Goal: Task Accomplishment & Management: Use online tool/utility

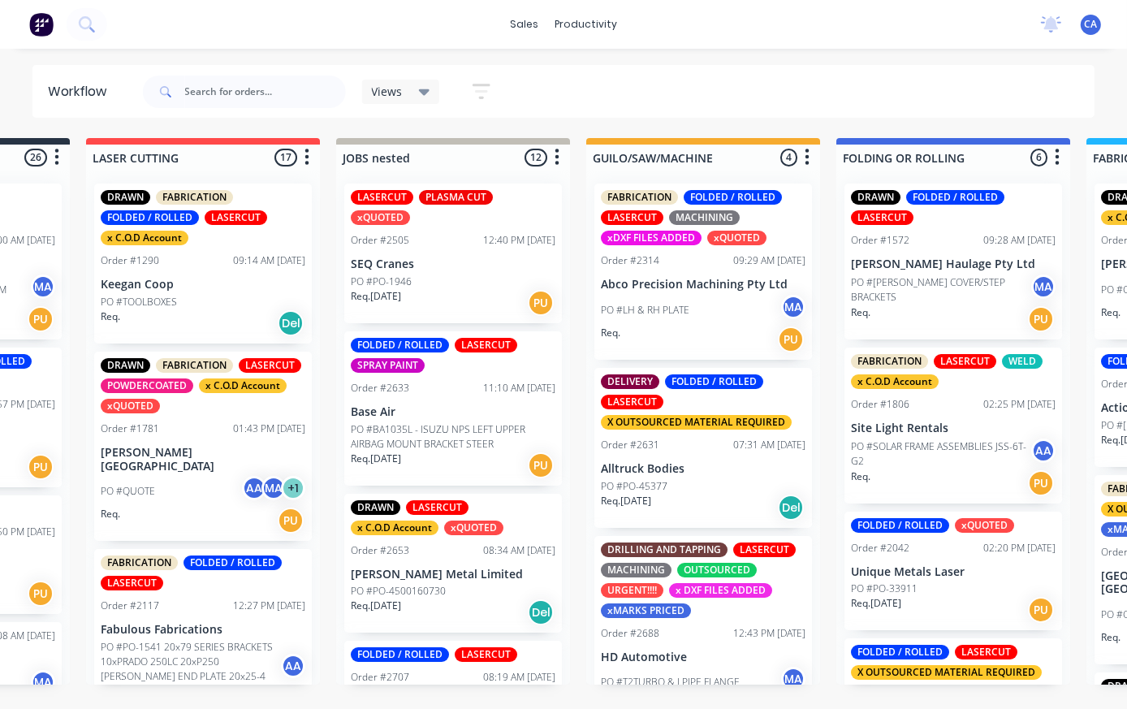
scroll to position [153, 0]
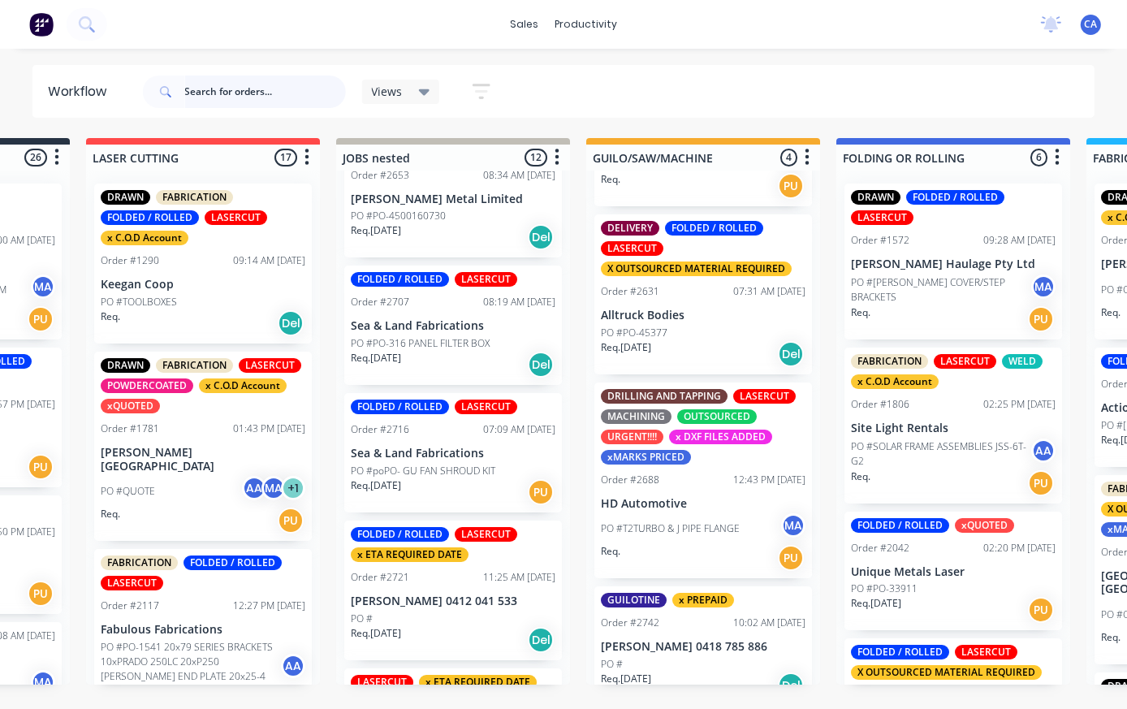
click at [265, 80] on input "text" at bounding box center [265, 91] width 161 height 32
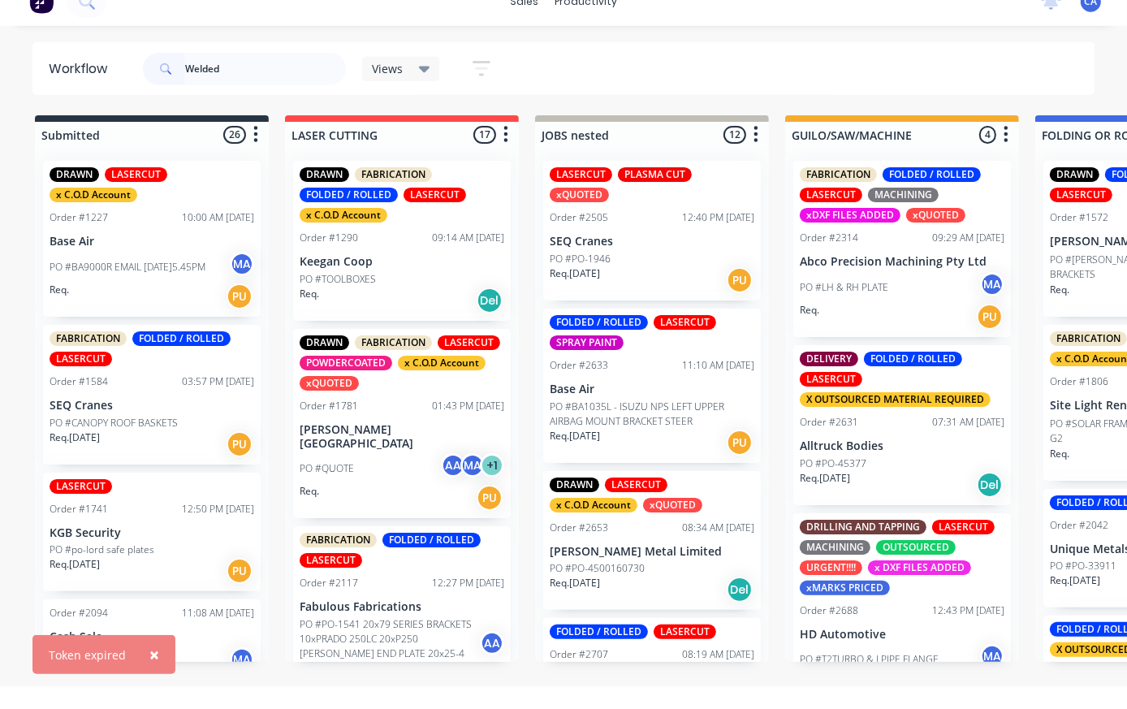
scroll to position [23, 0]
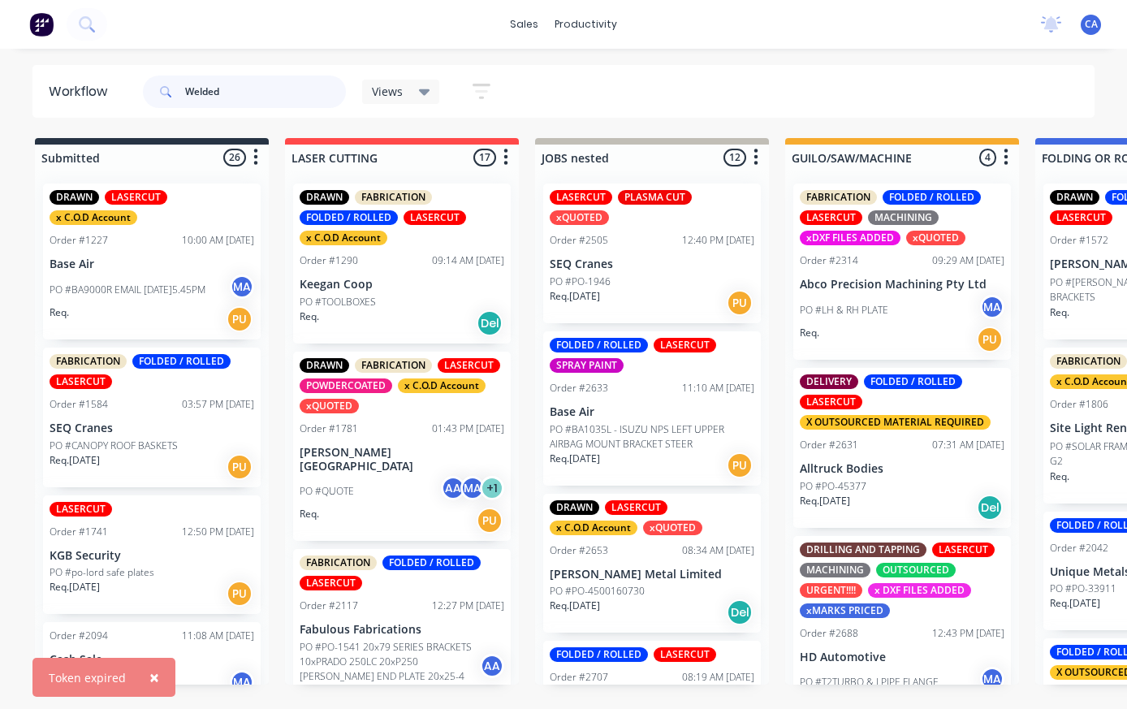
click at [260, 77] on input "Welded" at bounding box center [265, 91] width 161 height 32
click at [278, 88] on input "Welded" at bounding box center [265, 91] width 161 height 32
type input "Welded process"
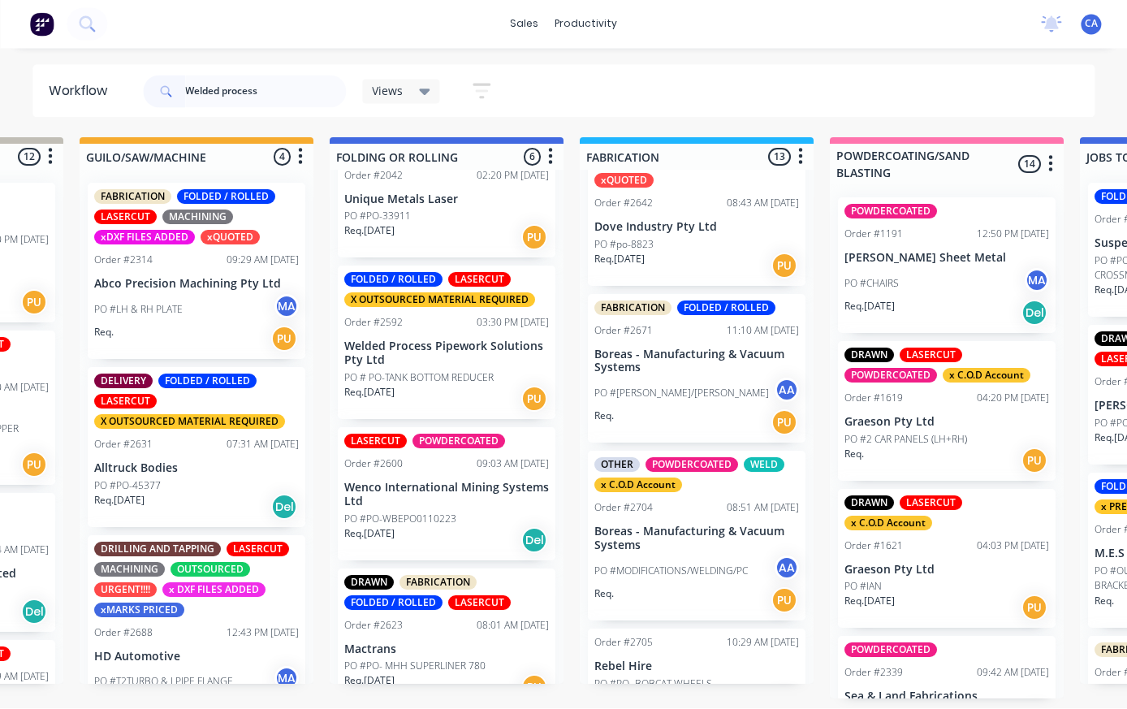
scroll to position [0, 705]
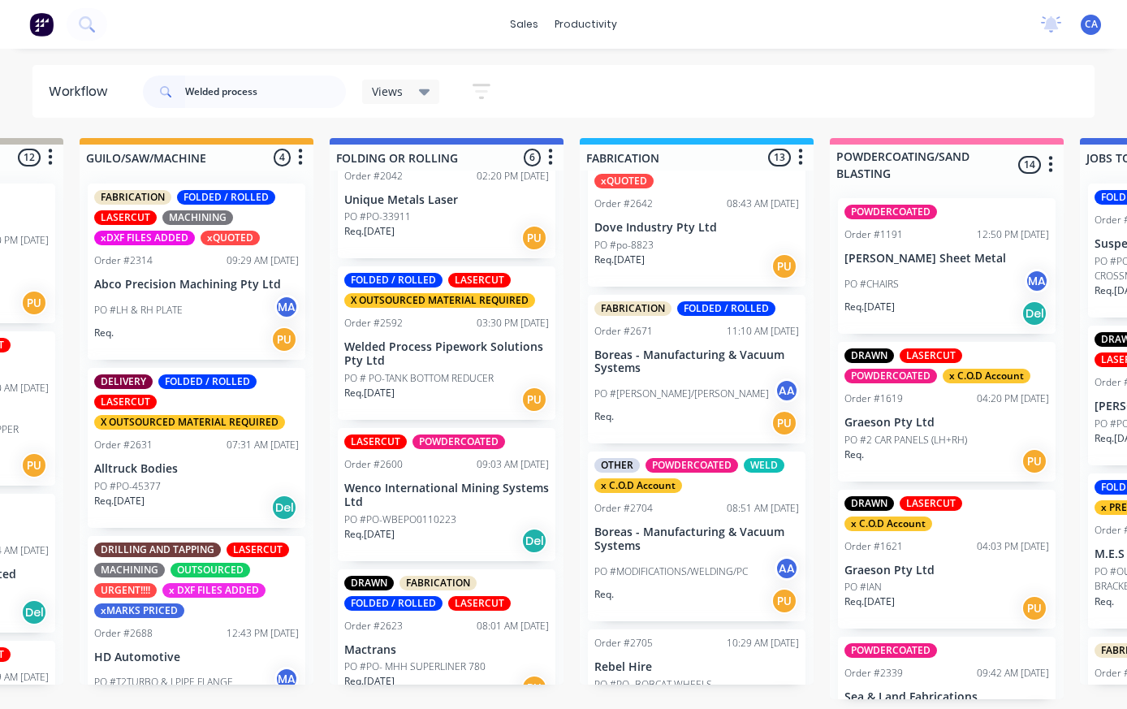
click at [455, 362] on p "Welded Process Pipework Solutions Pty Ltd" at bounding box center [446, 354] width 205 height 28
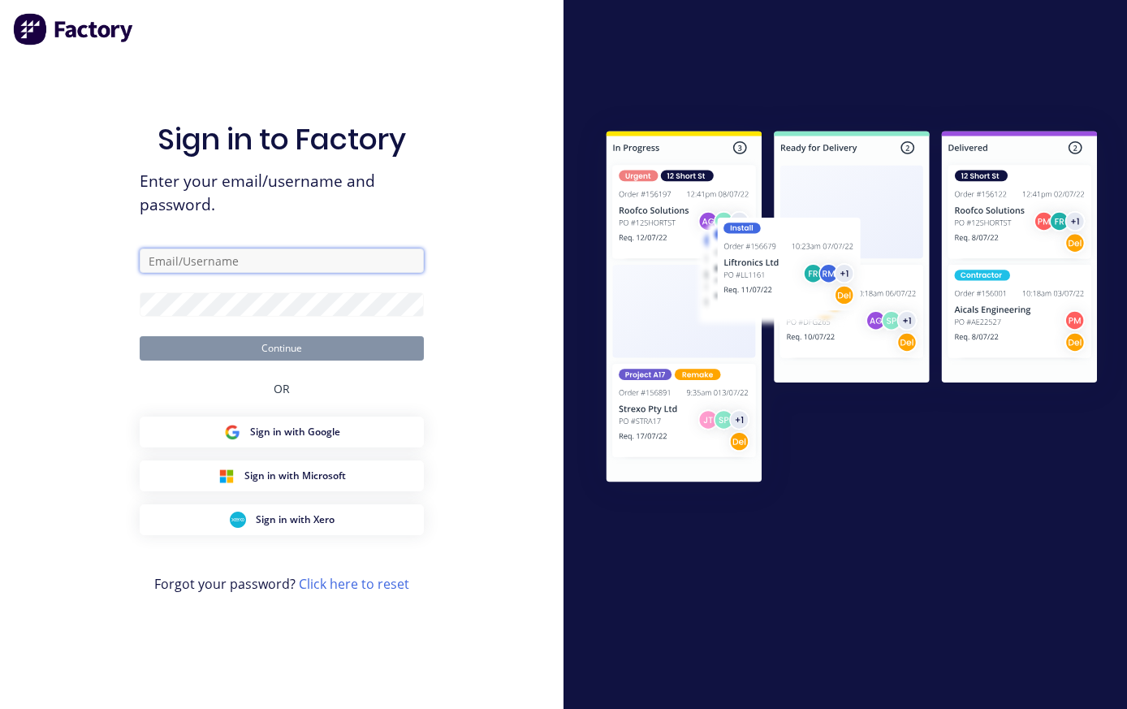
click at [304, 264] on input "text" at bounding box center [282, 260] width 284 height 24
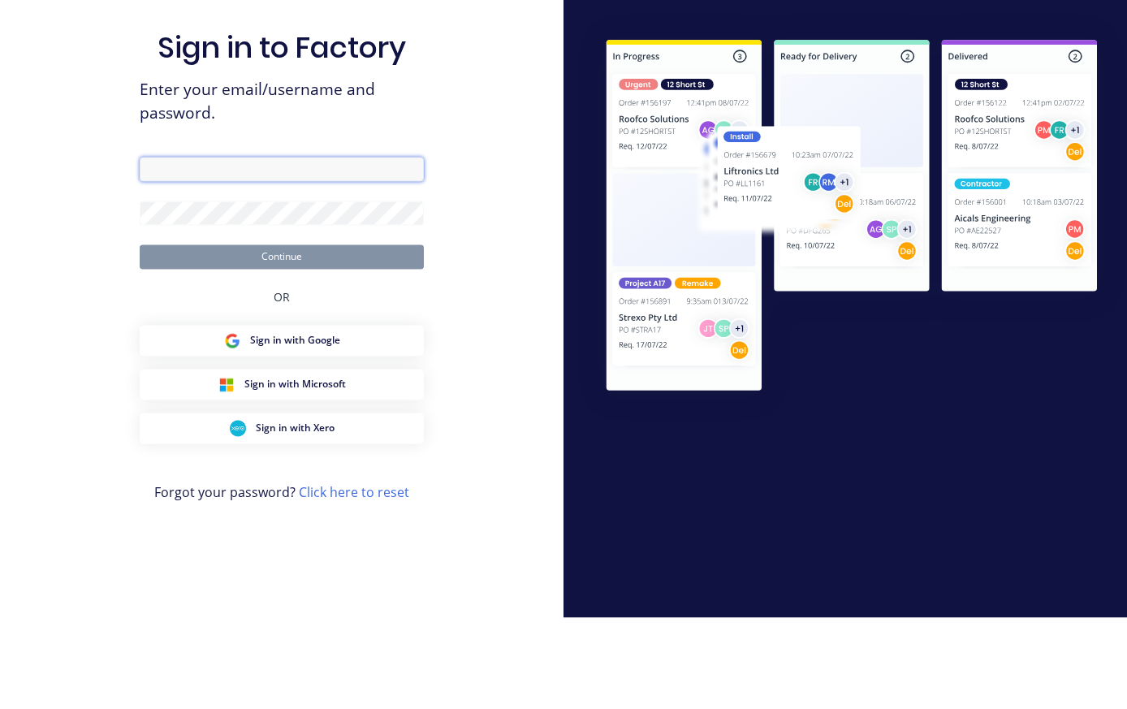
scroll to position [31, 0]
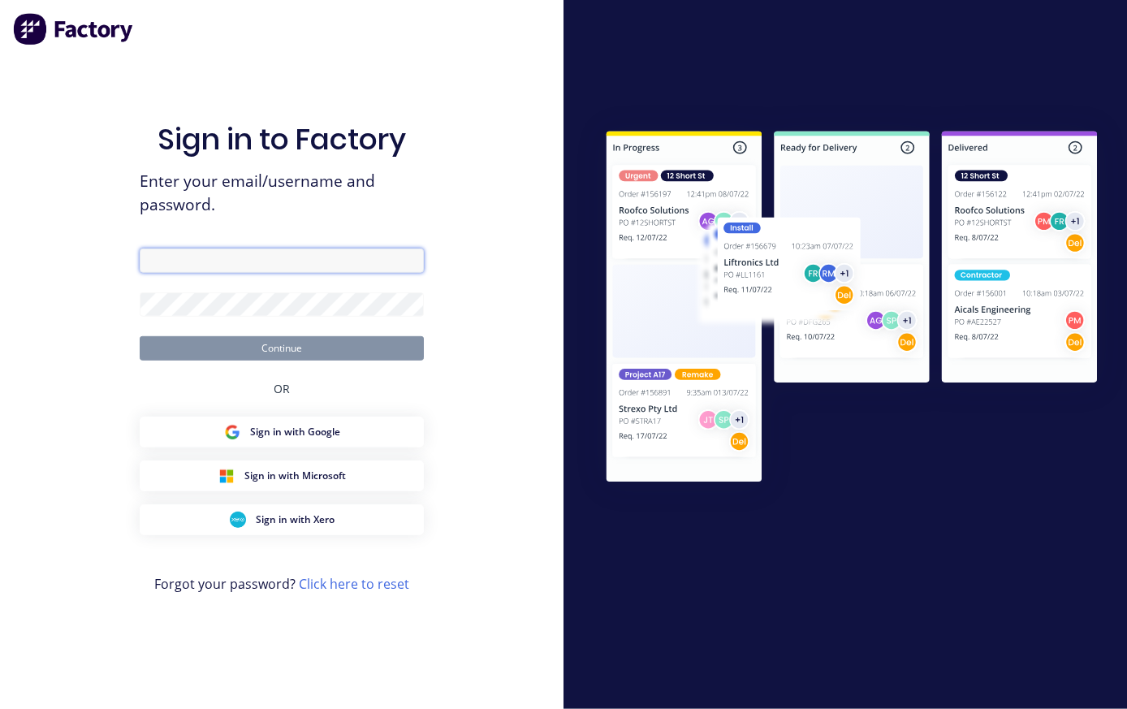
click at [269, 248] on input "text" at bounding box center [282, 260] width 284 height 24
paste input "[EMAIL_ADDRESS][DOMAIN_NAME]"
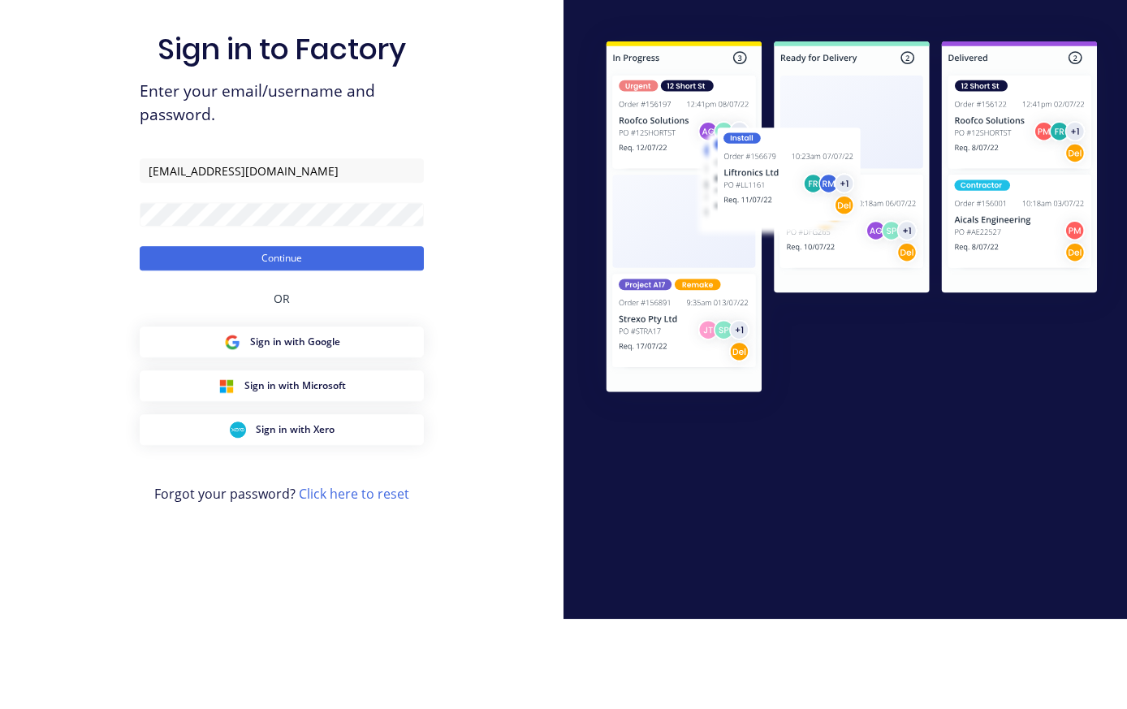
click at [400, 336] on button "Continue" at bounding box center [282, 348] width 284 height 24
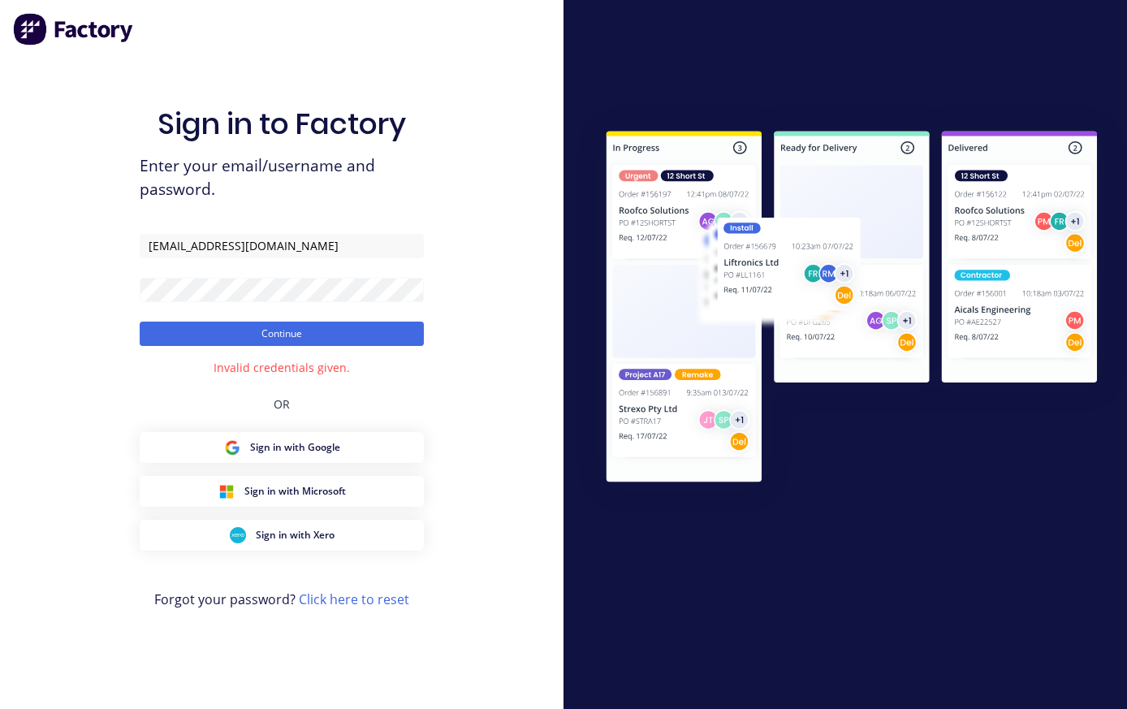
click at [377, 321] on button "Continue" at bounding box center [282, 333] width 284 height 24
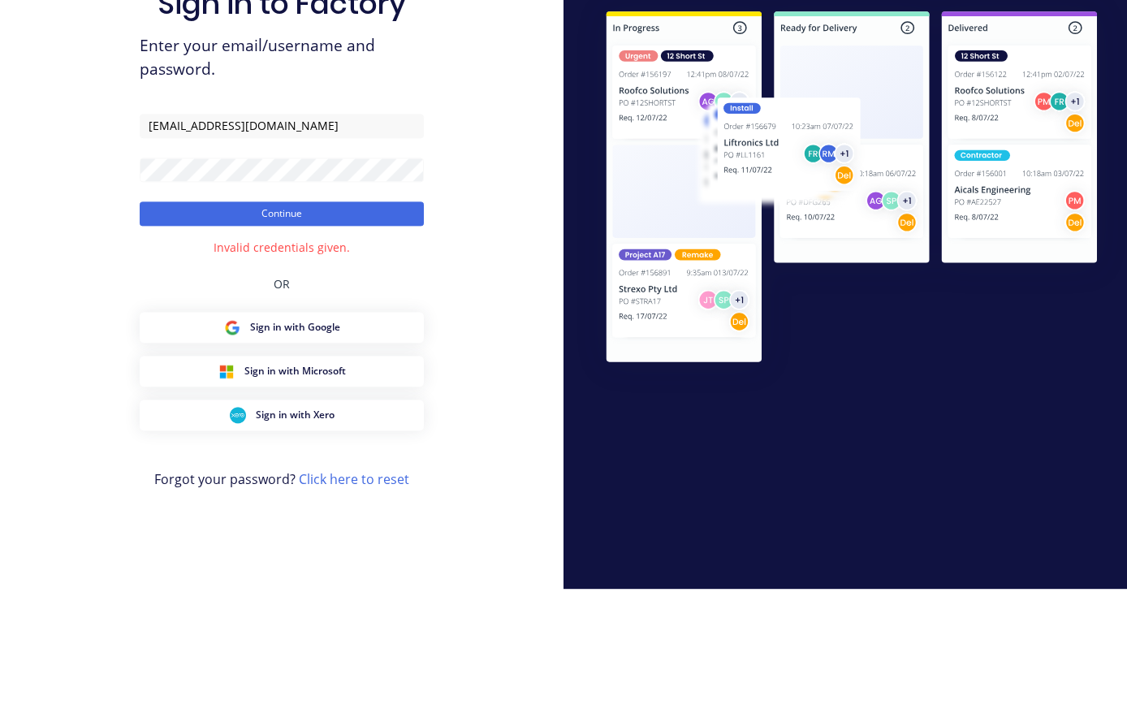
click at [395, 321] on button "Continue" at bounding box center [282, 333] width 284 height 24
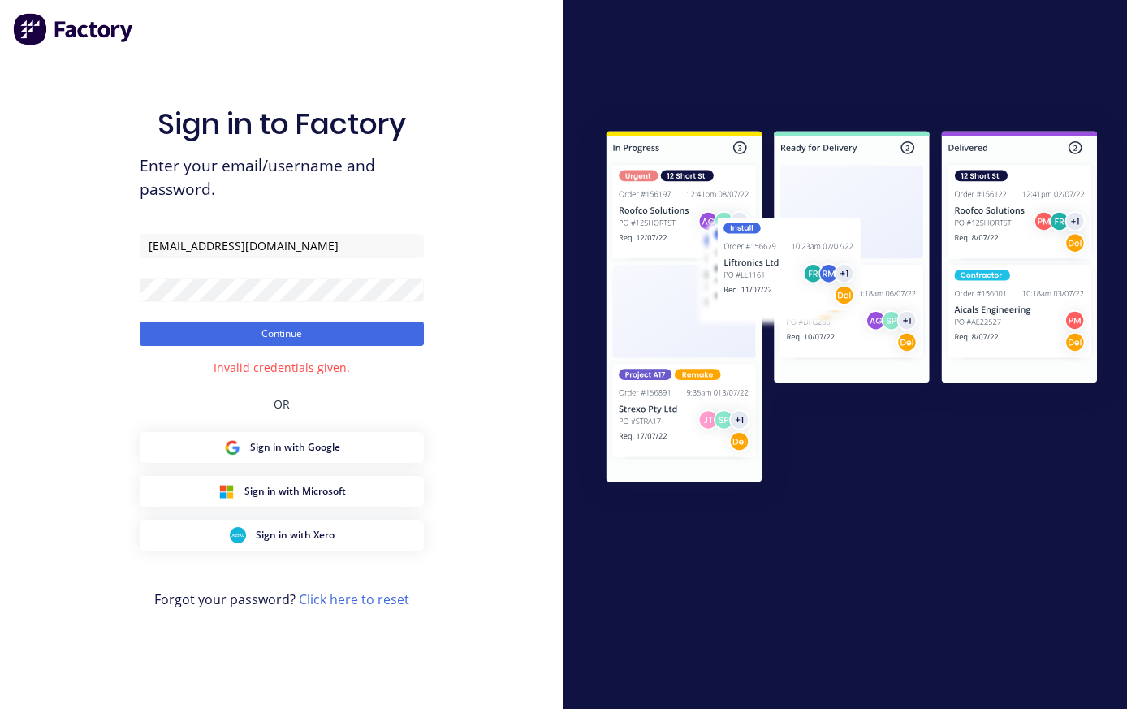
click at [381, 321] on button "Continue" at bounding box center [282, 333] width 284 height 24
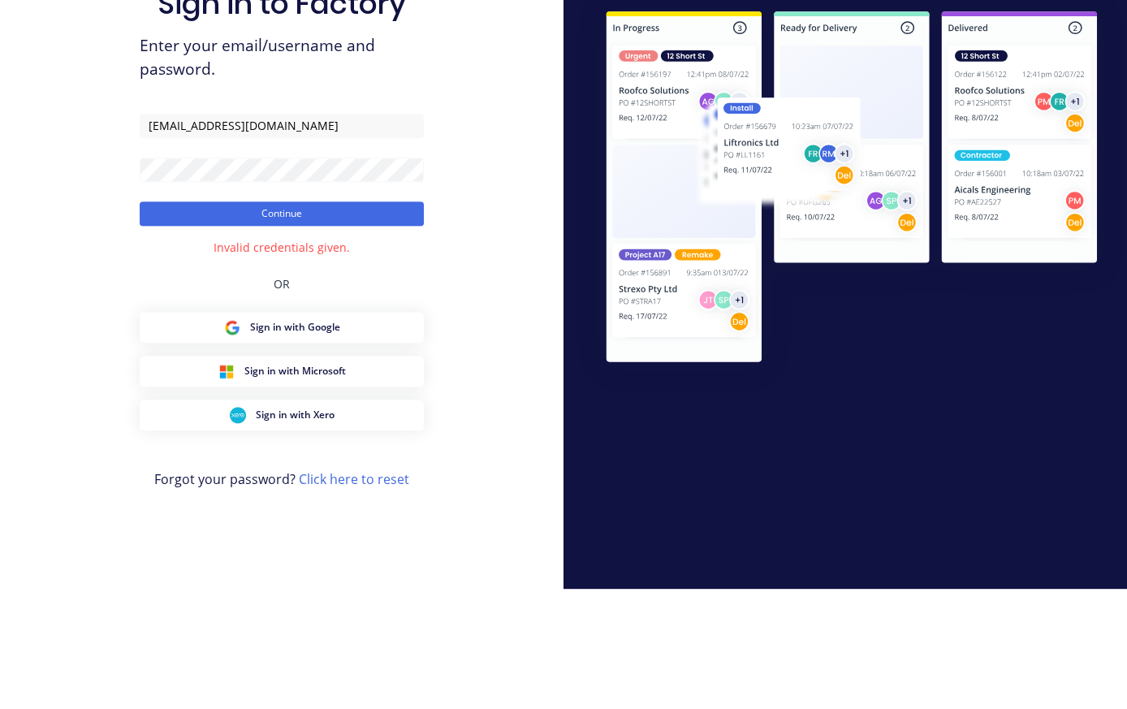
click at [173, 321] on button "Continue" at bounding box center [282, 333] width 284 height 24
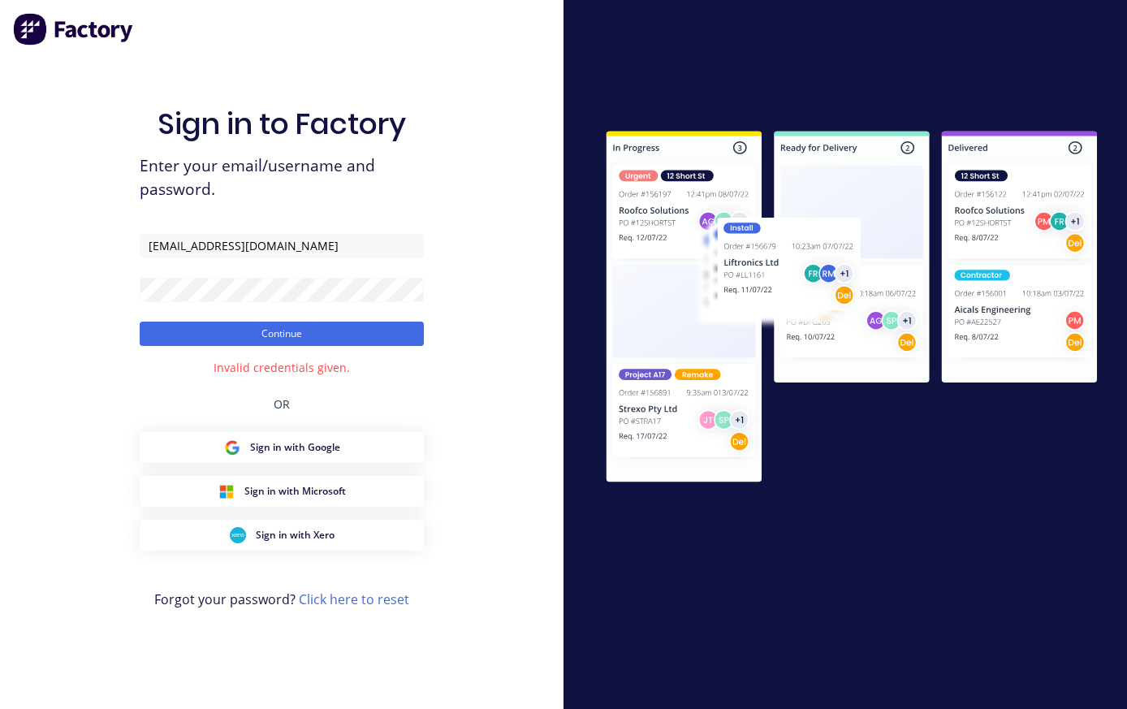
click at [182, 328] on button "Continue" at bounding box center [282, 333] width 284 height 24
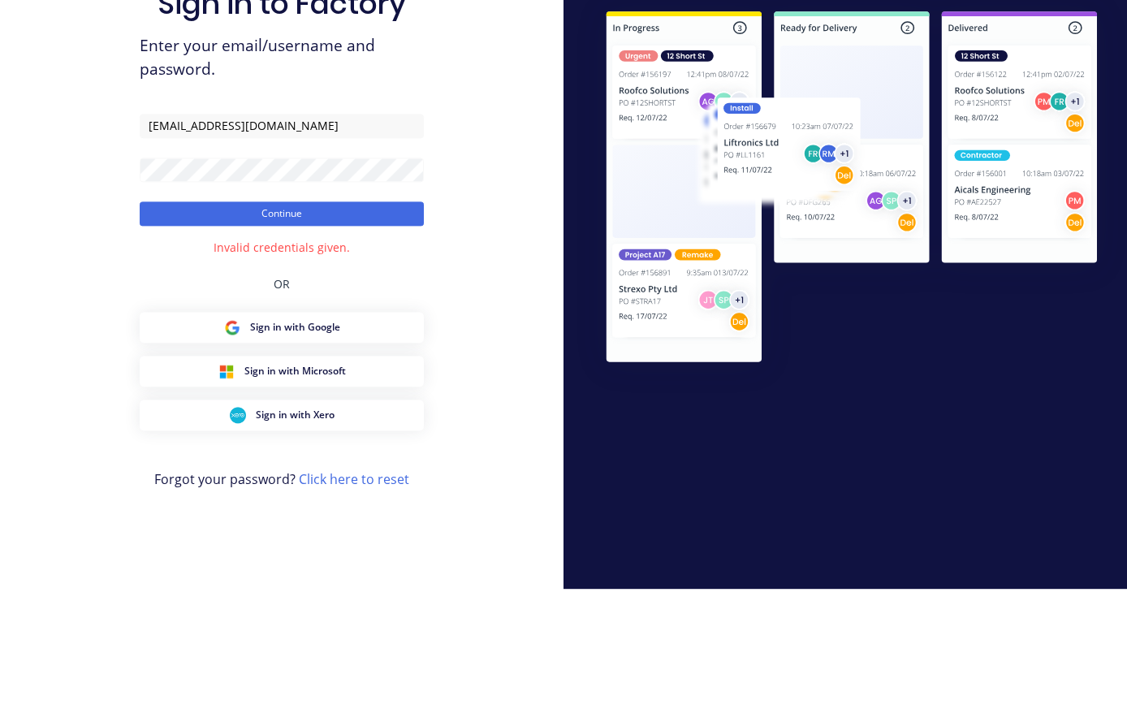
click at [373, 321] on button "Continue" at bounding box center [282, 333] width 284 height 24
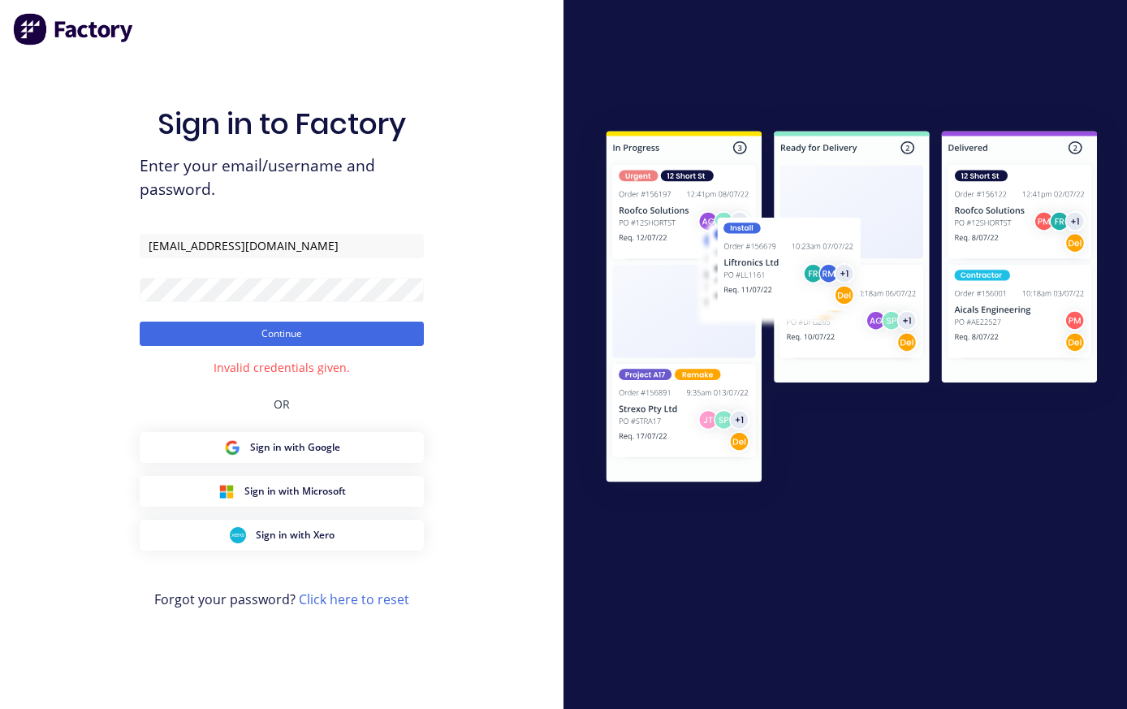
click at [367, 321] on button "Continue" at bounding box center [282, 333] width 284 height 24
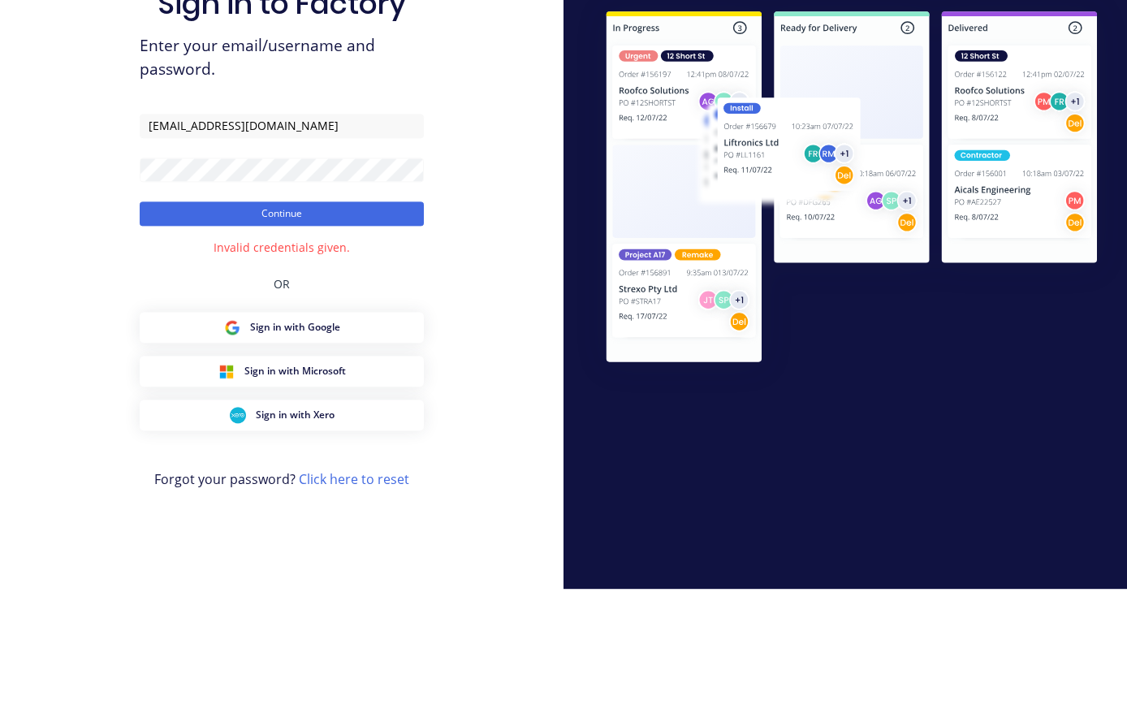
click at [52, 227] on div "Sign in to Factory Enter your email/username and password. [EMAIL_ADDRESS][DOMA…" at bounding box center [281, 354] width 563 height 709
click at [379, 321] on button "Continue" at bounding box center [282, 333] width 284 height 24
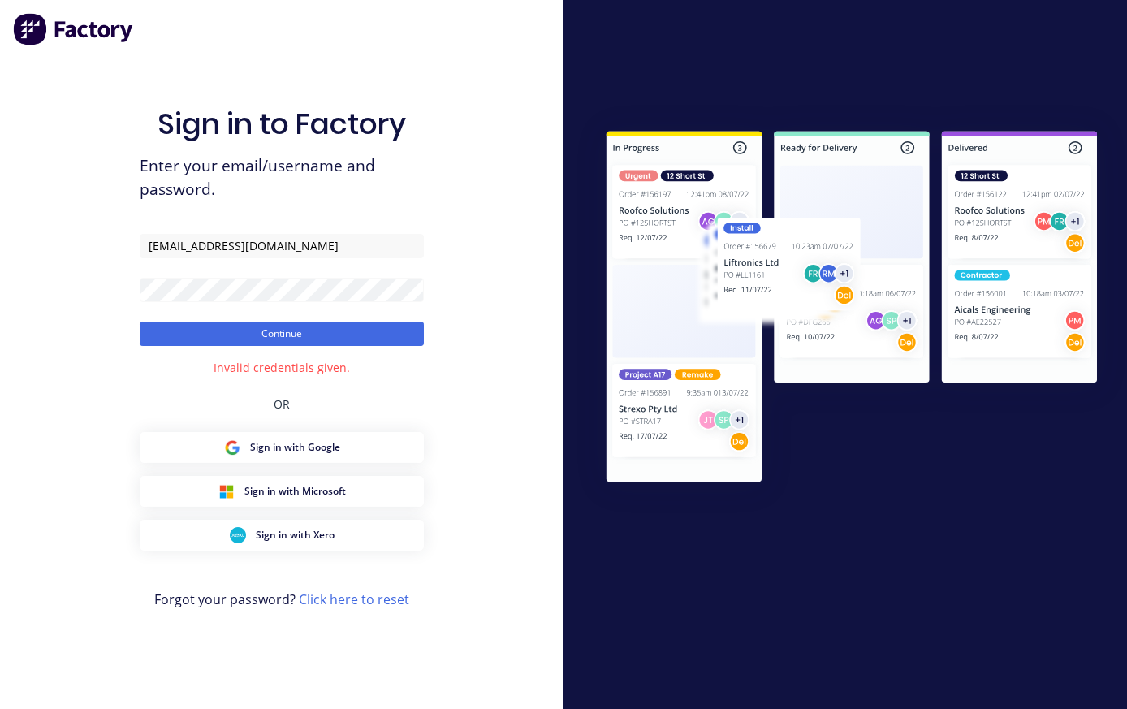
click at [364, 254] on form "[EMAIL_ADDRESS][DOMAIN_NAME] Continue" at bounding box center [282, 290] width 284 height 112
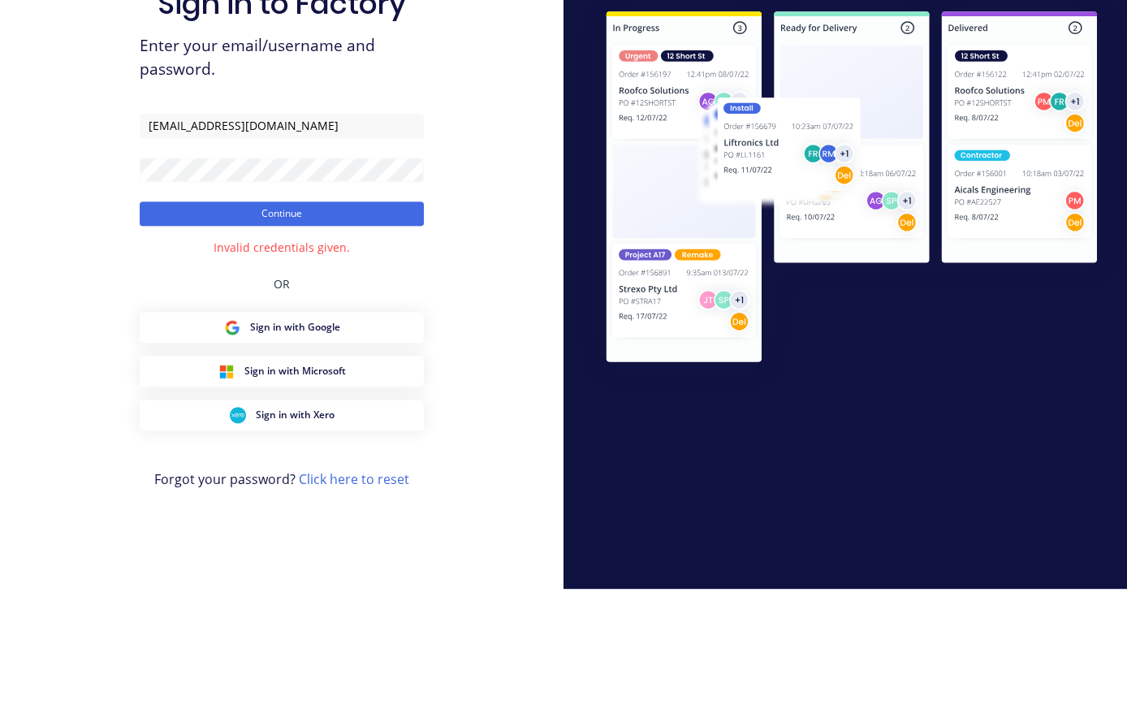
click at [377, 321] on button "Continue" at bounding box center [282, 333] width 284 height 24
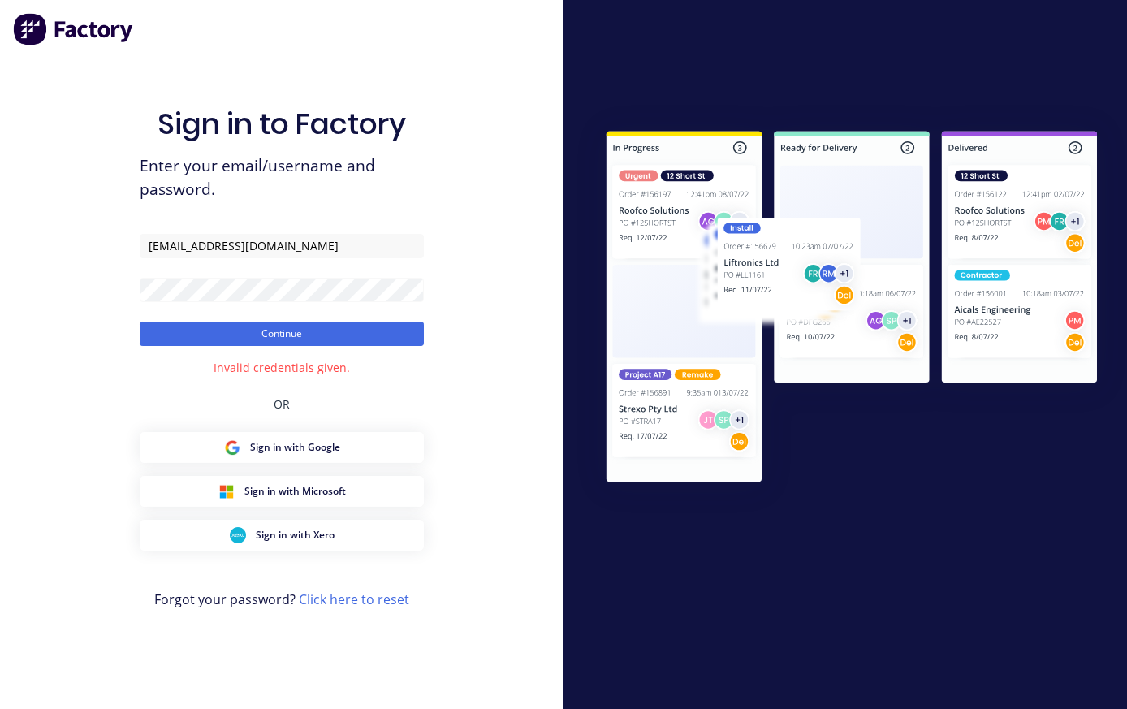
click at [190, 328] on button "Continue" at bounding box center [282, 333] width 284 height 24
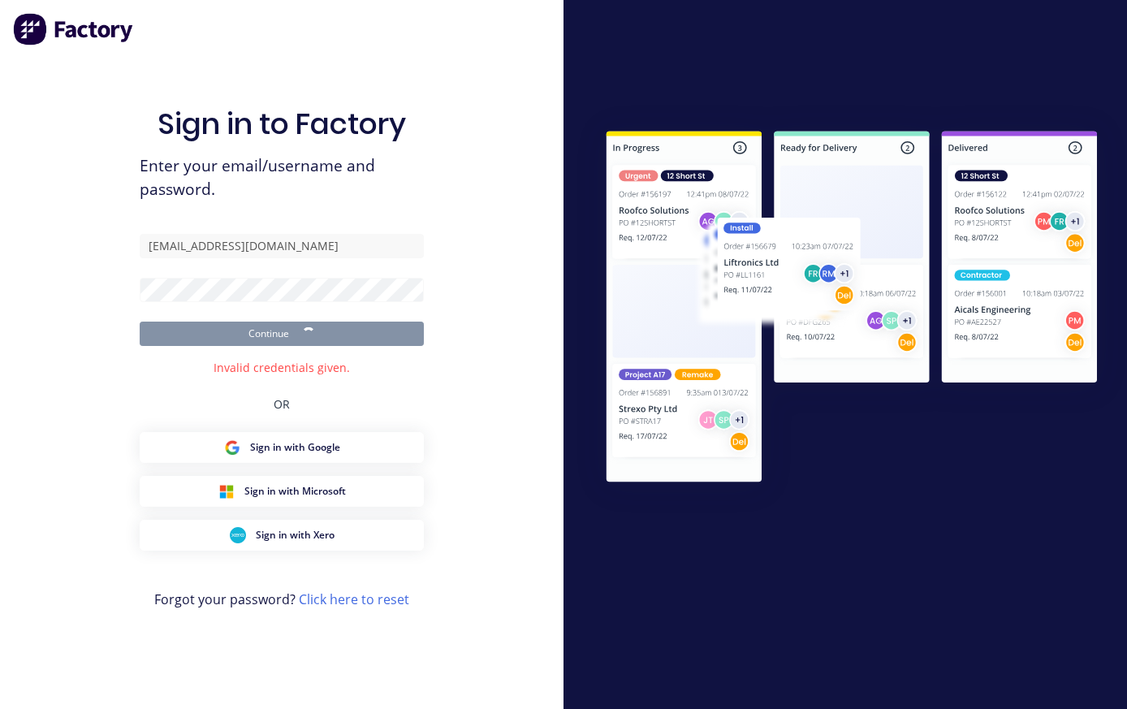
click at [193, 330] on div "Sign in to Factory Enter your email/username and password. [EMAIL_ADDRESS][DOMA…" at bounding box center [282, 370] width 284 height 650
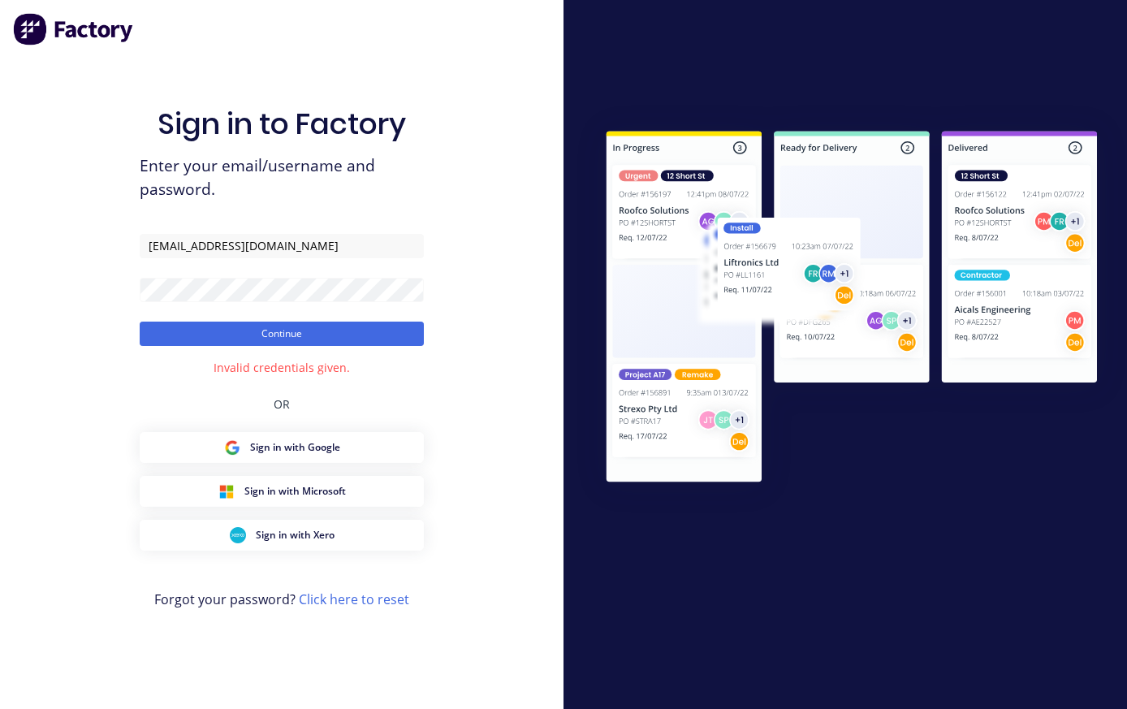
click at [186, 321] on button "Continue" at bounding box center [282, 333] width 284 height 24
click at [188, 321] on button "Continue" at bounding box center [282, 333] width 284 height 24
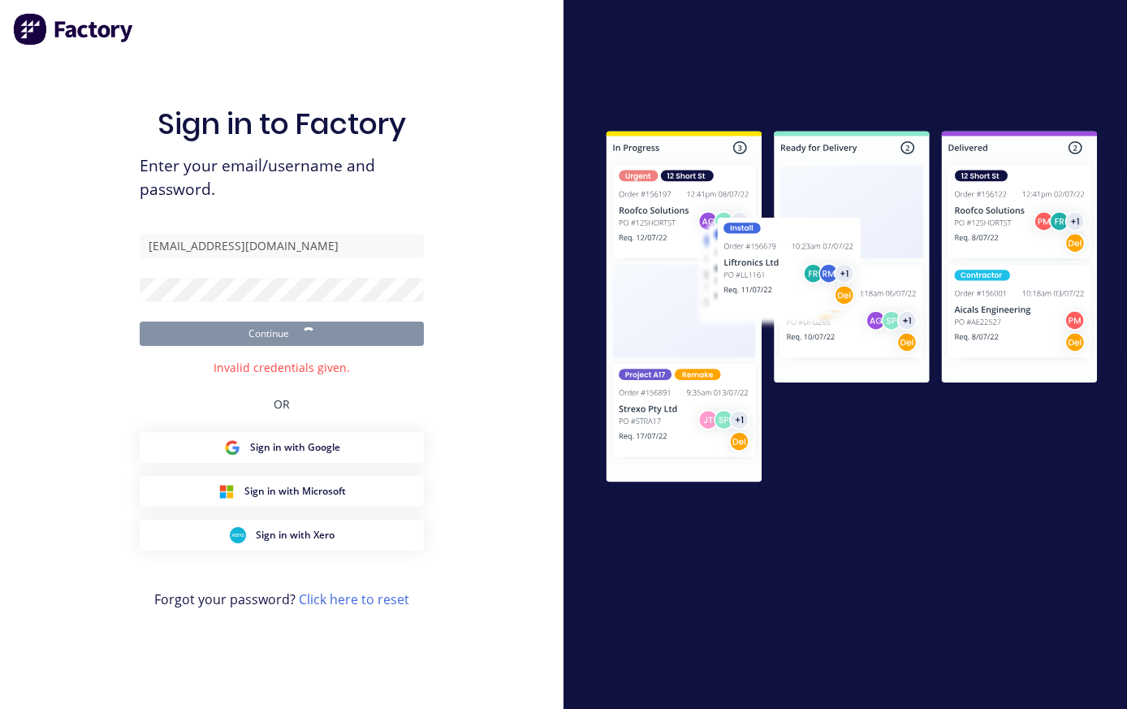
click at [188, 321] on button "Continue" at bounding box center [282, 333] width 284 height 24
click at [186, 321] on button "Continue" at bounding box center [282, 333] width 284 height 24
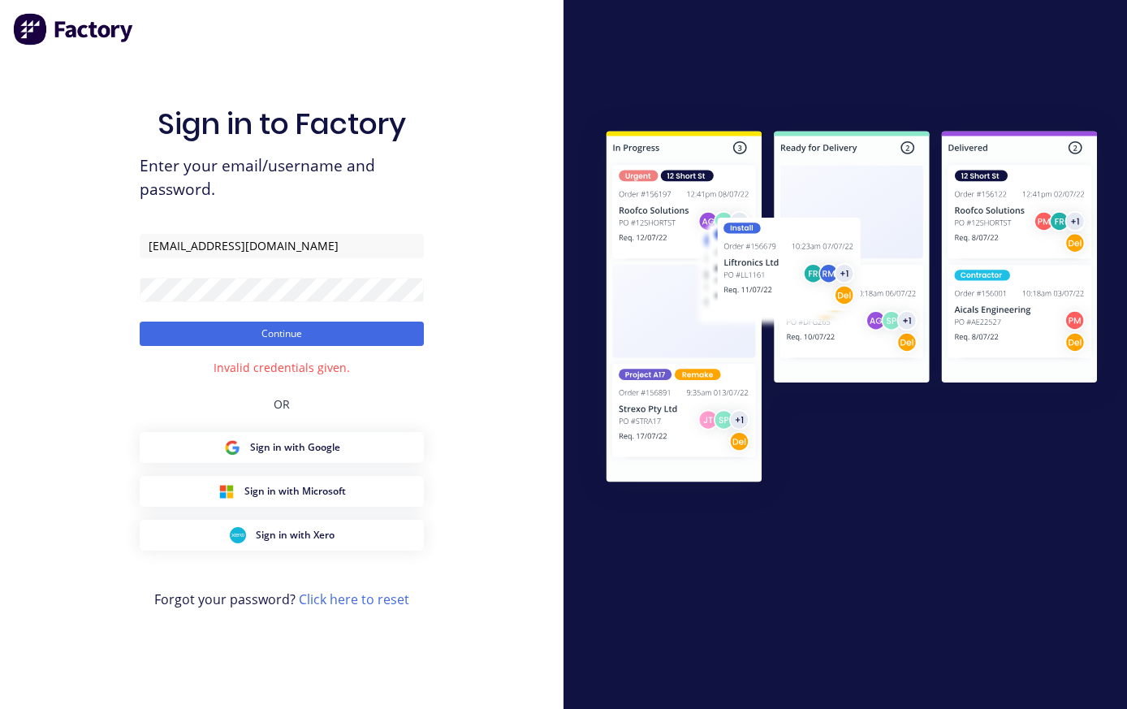
click at [185, 321] on button "Continue" at bounding box center [282, 333] width 284 height 24
click at [183, 321] on button "Continue" at bounding box center [282, 333] width 284 height 24
click at [387, 321] on button "Continue" at bounding box center [282, 333] width 284 height 24
click at [354, 327] on button "Continue" at bounding box center [282, 333] width 284 height 24
click at [375, 321] on button "Continue" at bounding box center [282, 333] width 284 height 24
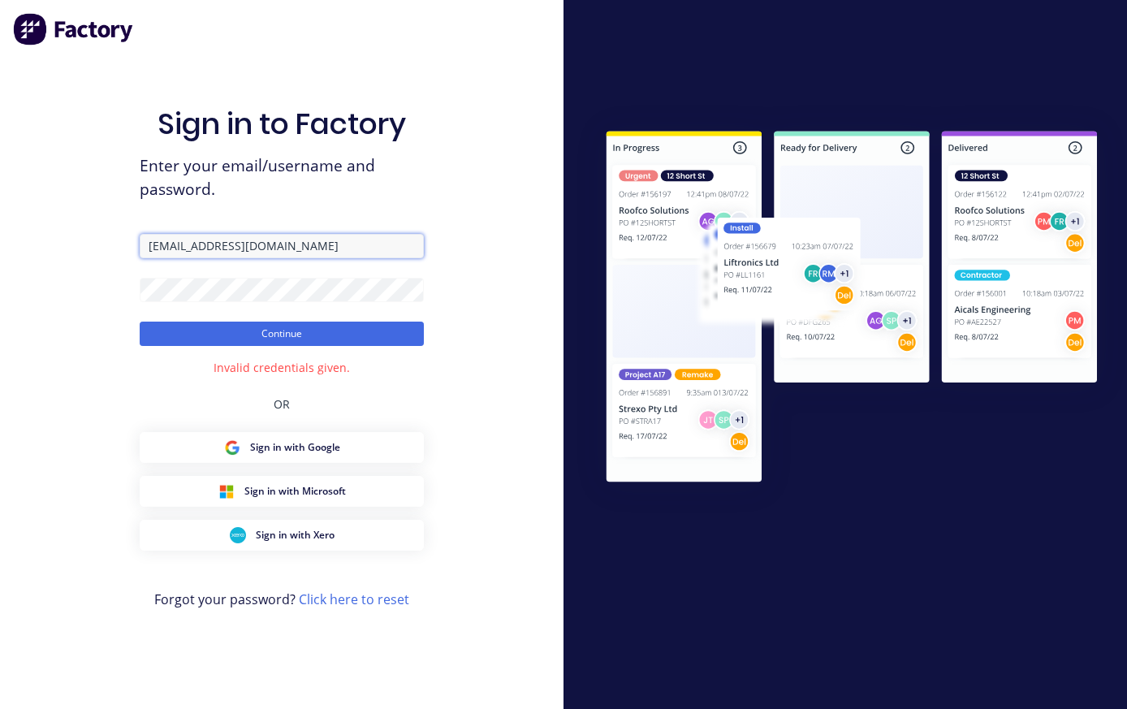
click at [367, 234] on input "[EMAIL_ADDRESS][DOMAIN_NAME]" at bounding box center [282, 246] width 284 height 24
click at [144, 234] on input "[EMAIL_ADDRESS][DOMAIN_NAME]" at bounding box center [282, 246] width 284 height 24
type input "[EMAIL_ADDRESS][DOMAIN_NAME]"
click at [396, 321] on button "Continue" at bounding box center [282, 333] width 284 height 24
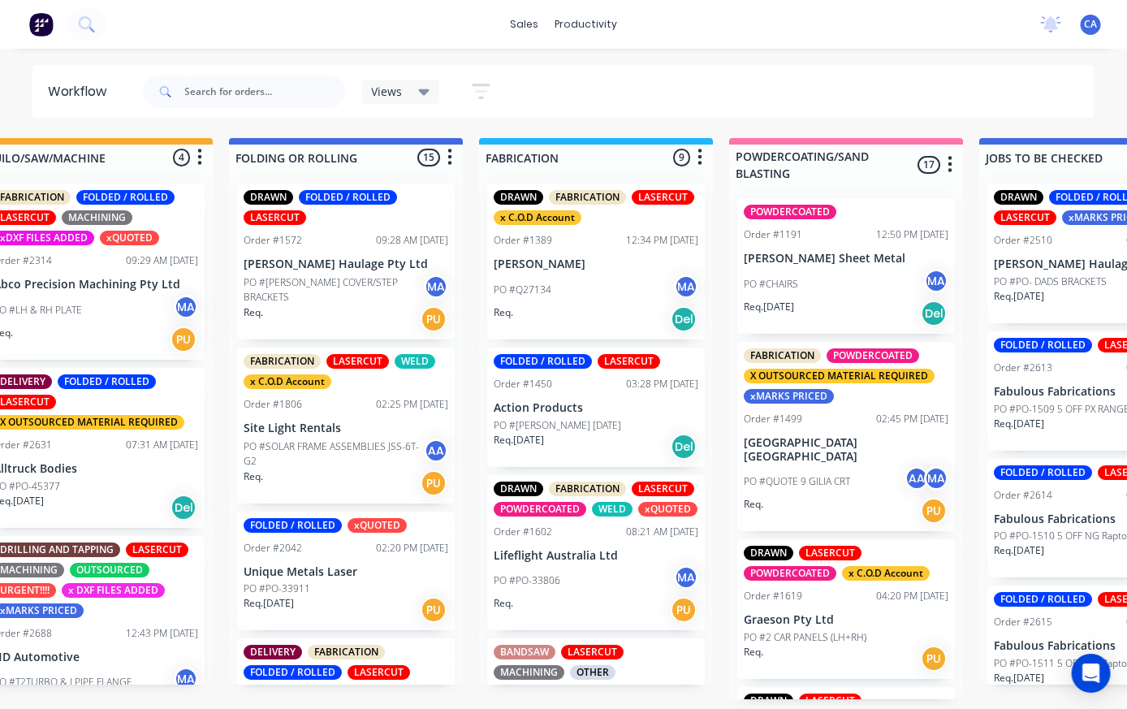
scroll to position [0, 1057]
click at [1118, 354] on div "FOLDED / ROLLED LASERCUT Order #2613 04:36 PM [DATE] Fabulous Fabrications PO #…" at bounding box center [1095, 390] width 218 height 119
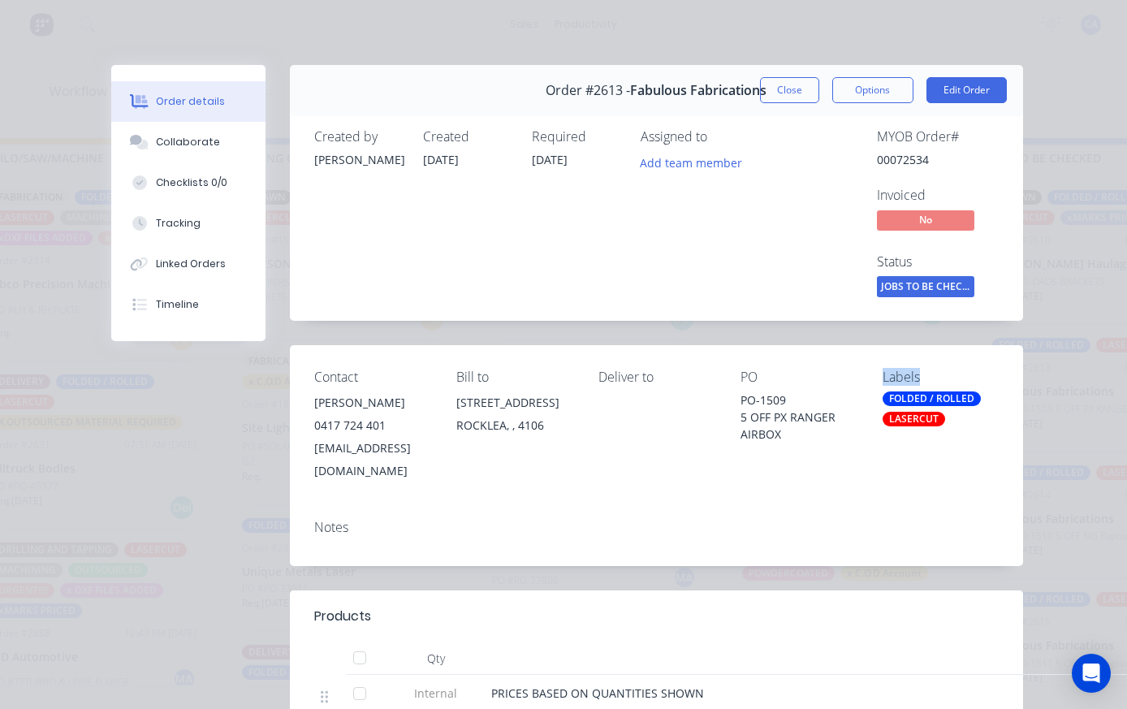
click at [1123, 339] on div "Order details Collaborate Checklists 0/0 Tracking Linked Orders Timeline Order …" at bounding box center [563, 354] width 1127 height 709
click at [783, 81] on button "Close" at bounding box center [789, 90] width 59 height 26
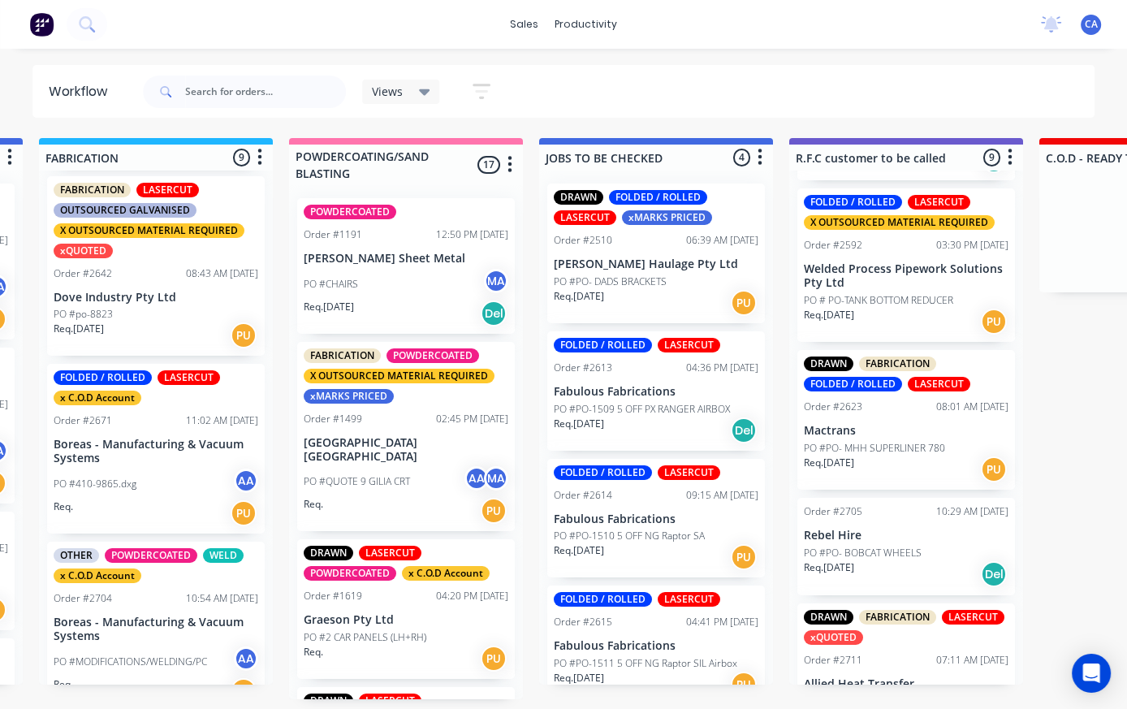
scroll to position [426, 0]
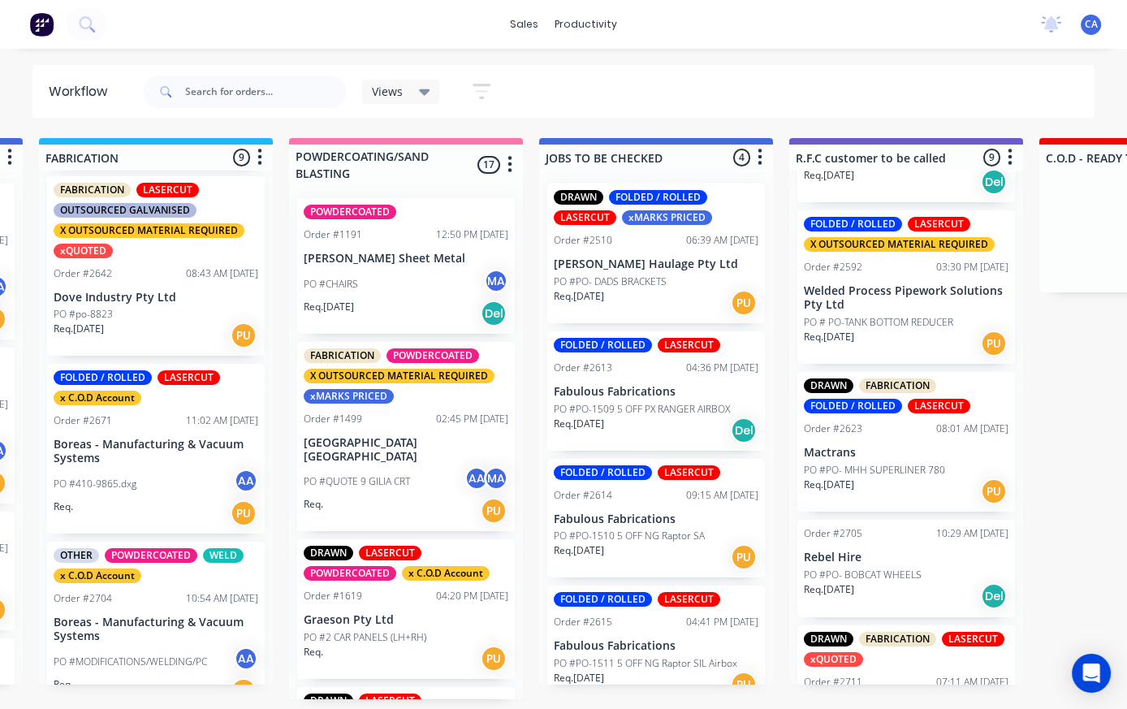
click at [913, 321] on p "PO # PO-TANK BOTTOM REDUCER" at bounding box center [878, 322] width 149 height 15
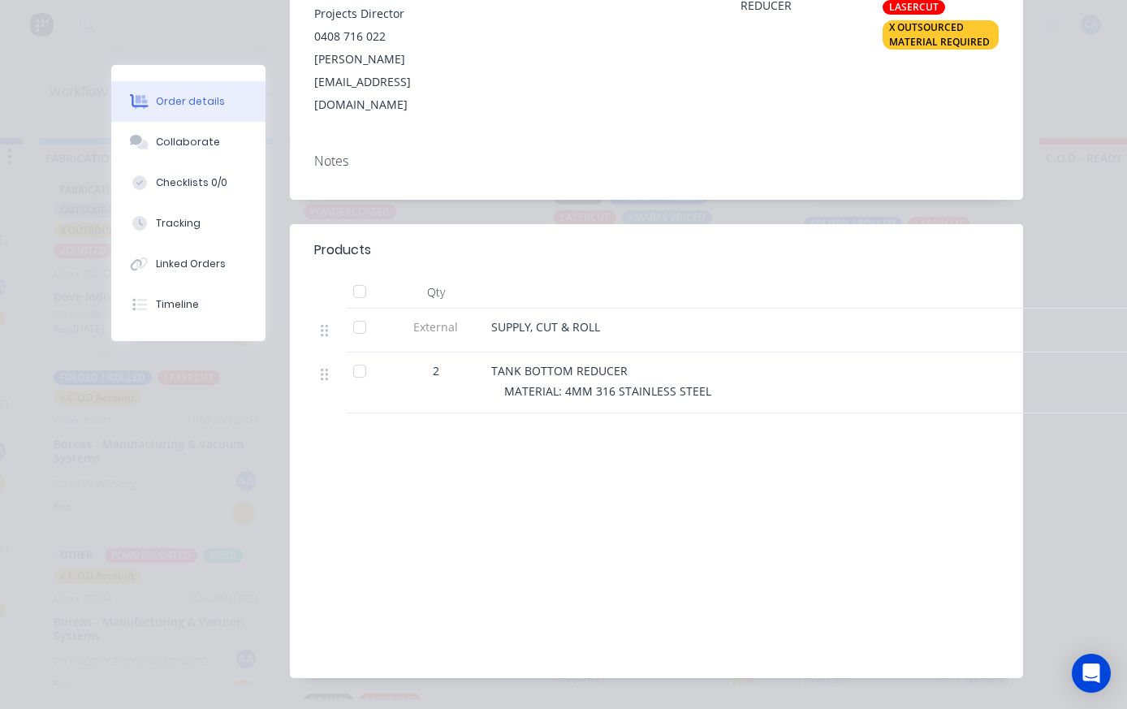
scroll to position [411, 0]
click at [156, 144] on div "Collaborate" at bounding box center [188, 142] width 64 height 15
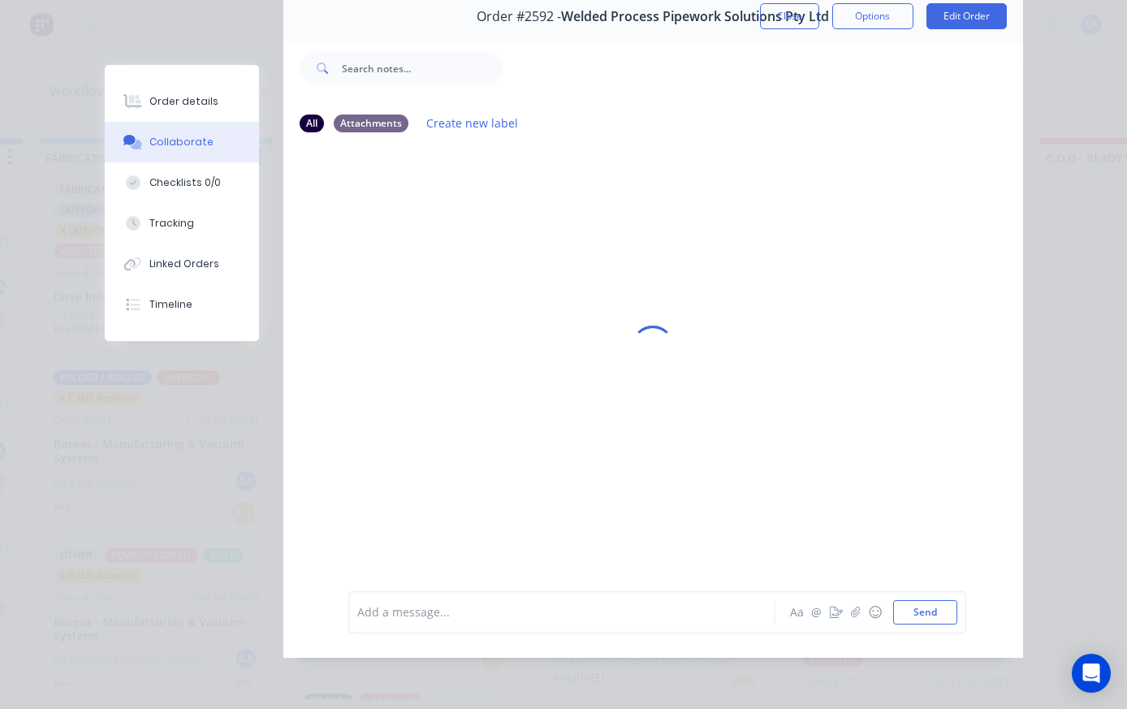
scroll to position [0, 0]
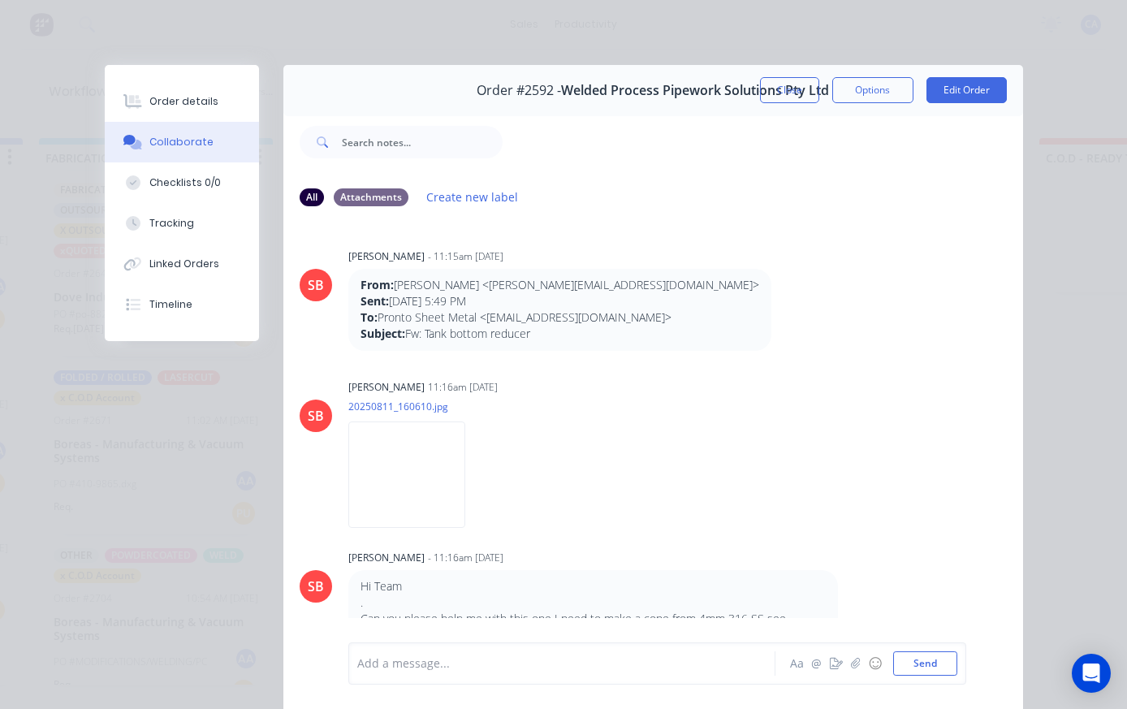
click at [856, 662] on icon "button" at bounding box center [855, 663] width 9 height 11
click at [859, 660] on icon "button" at bounding box center [855, 663] width 10 height 11
click at [930, 664] on button "Send" at bounding box center [925, 663] width 64 height 24
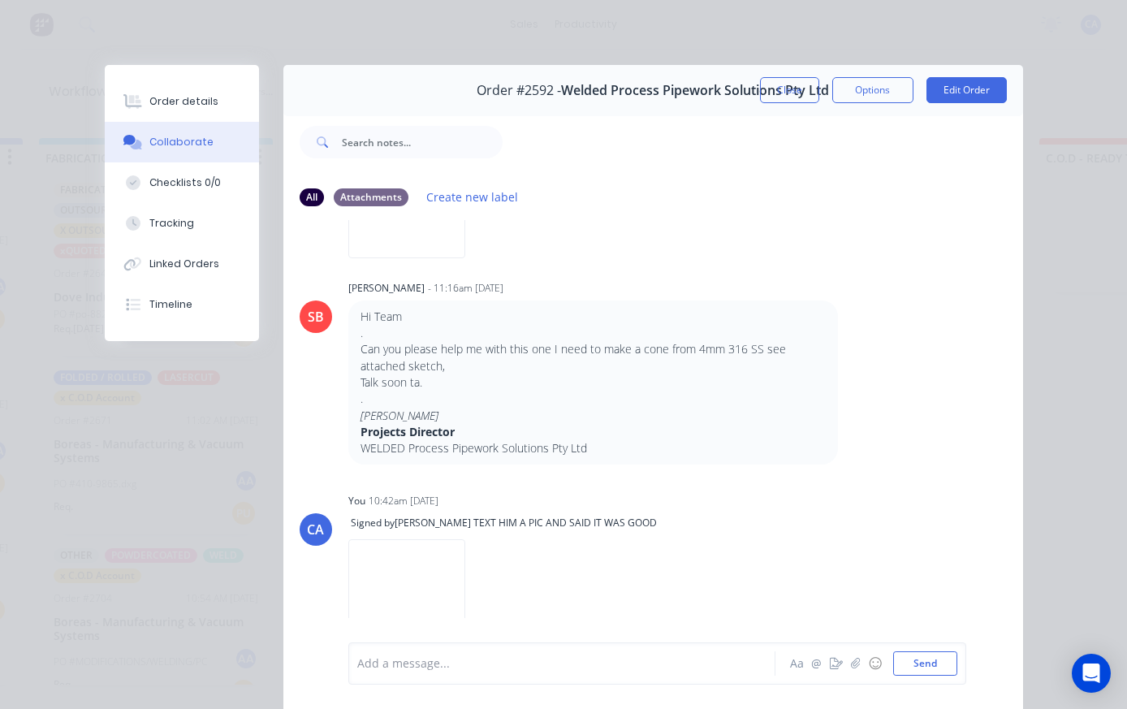
click at [781, 90] on button "Close" at bounding box center [789, 90] width 59 height 26
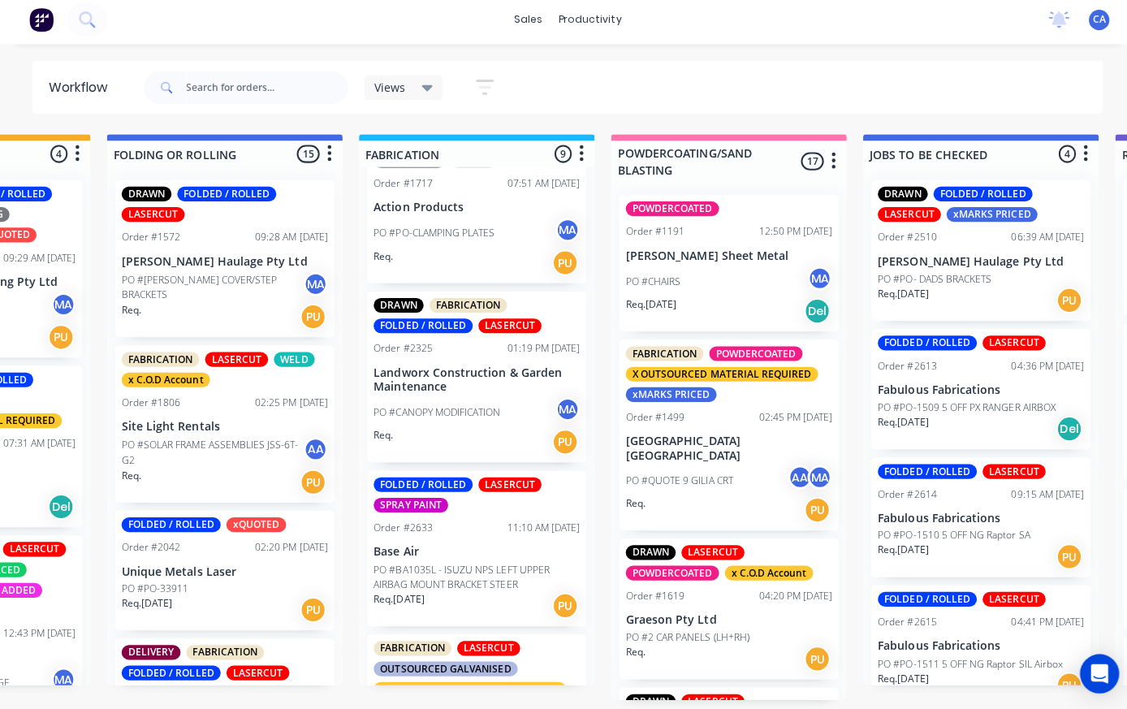
scroll to position [515, 0]
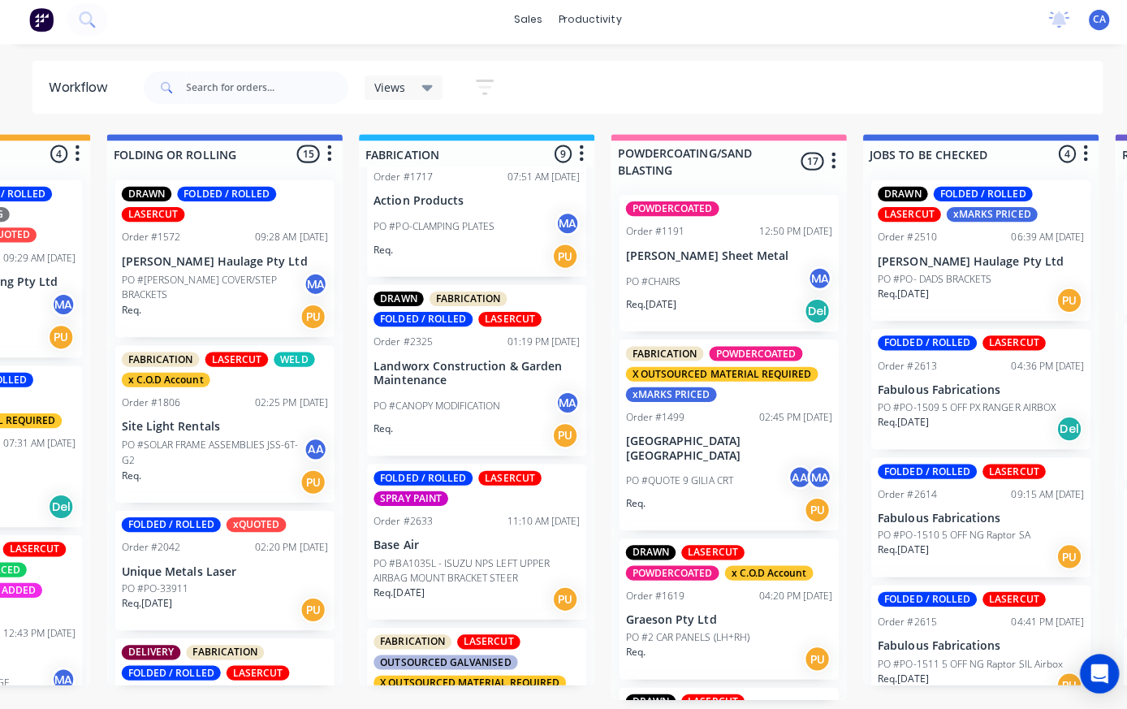
click at [498, 539] on p "Base Air" at bounding box center [473, 546] width 205 height 14
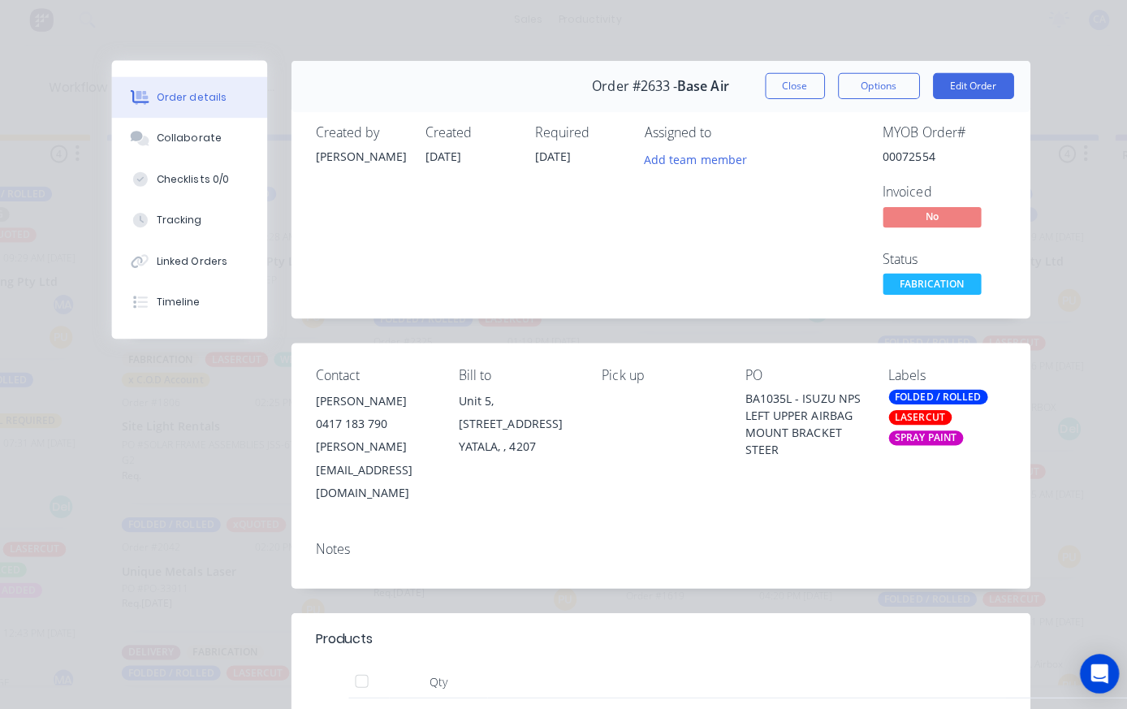
click at [146, 140] on icon at bounding box center [141, 145] width 11 height 10
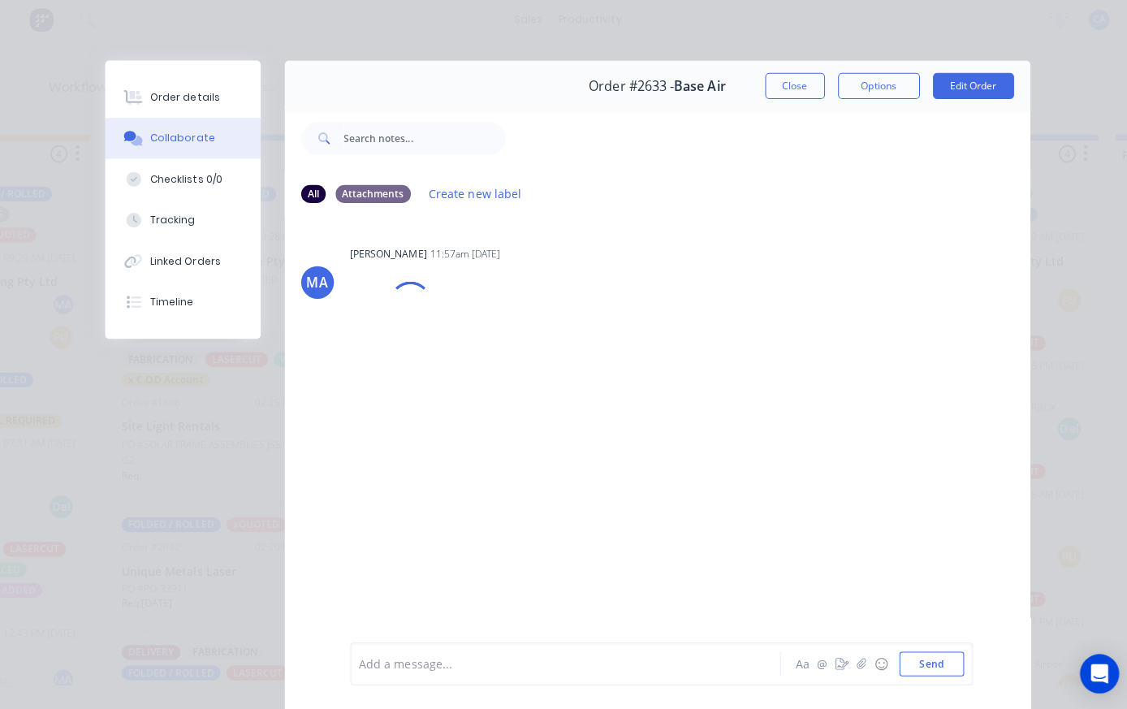
click at [151, 98] on div "Order details" at bounding box center [183, 101] width 69 height 15
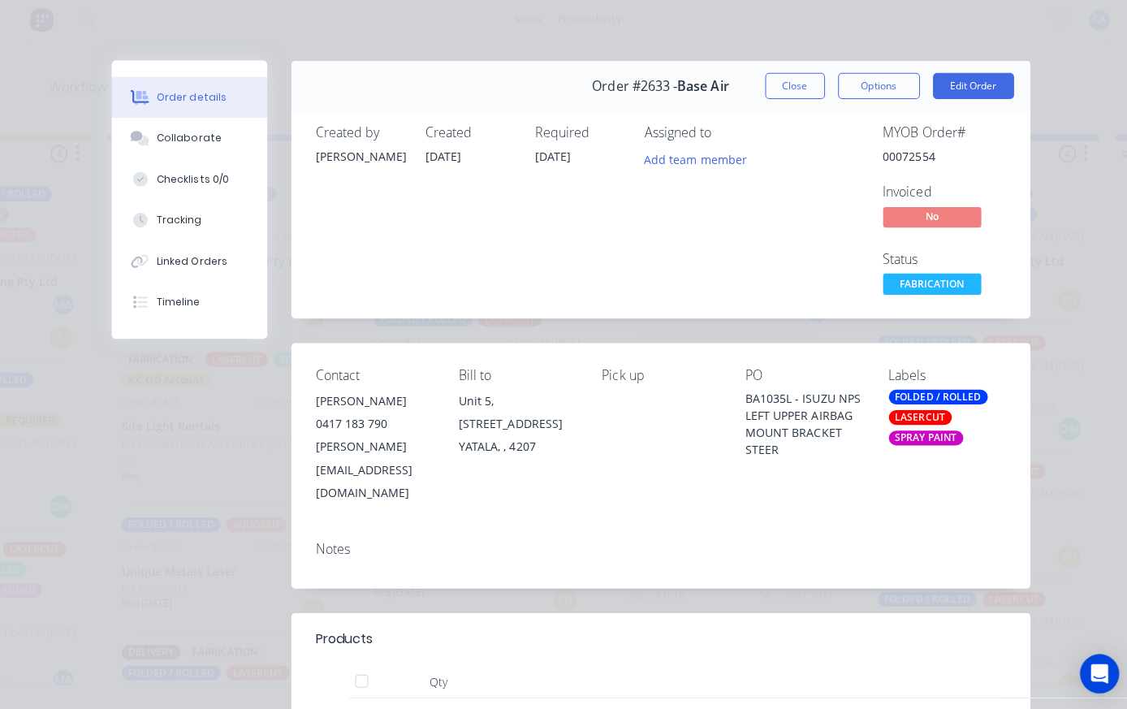
scroll to position [0, 0]
click at [170, 148] on button "Collaborate" at bounding box center [188, 142] width 154 height 41
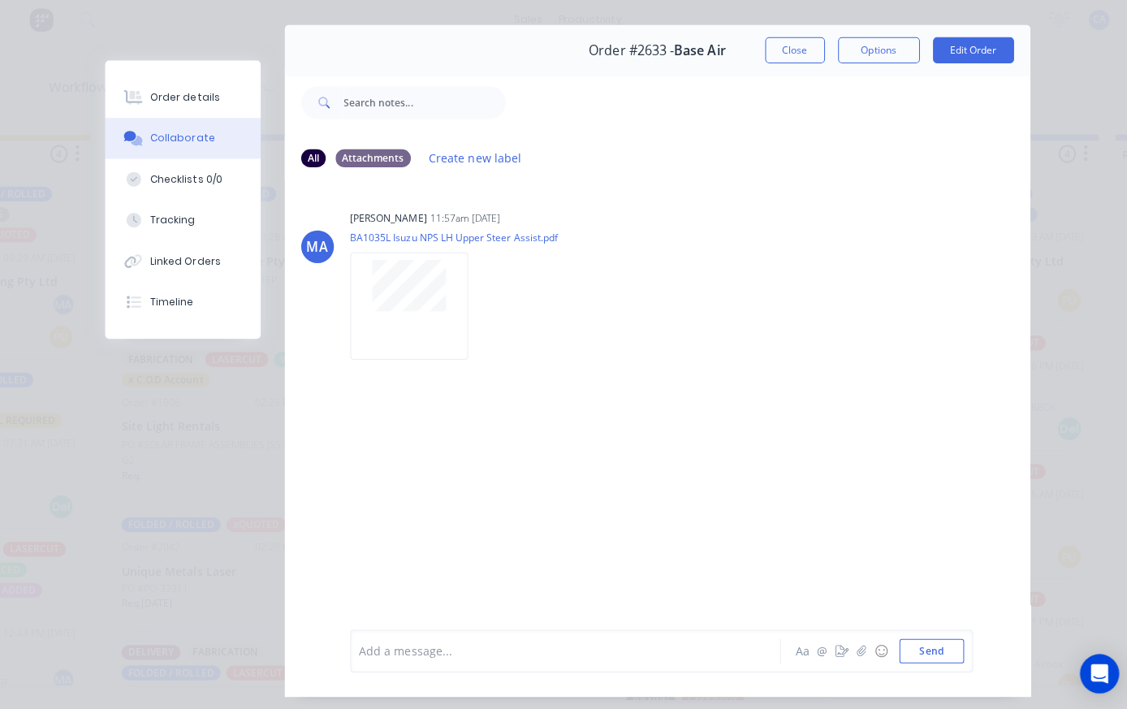
scroll to position [37, 0]
